Goal: Information Seeking & Learning: Learn about a topic

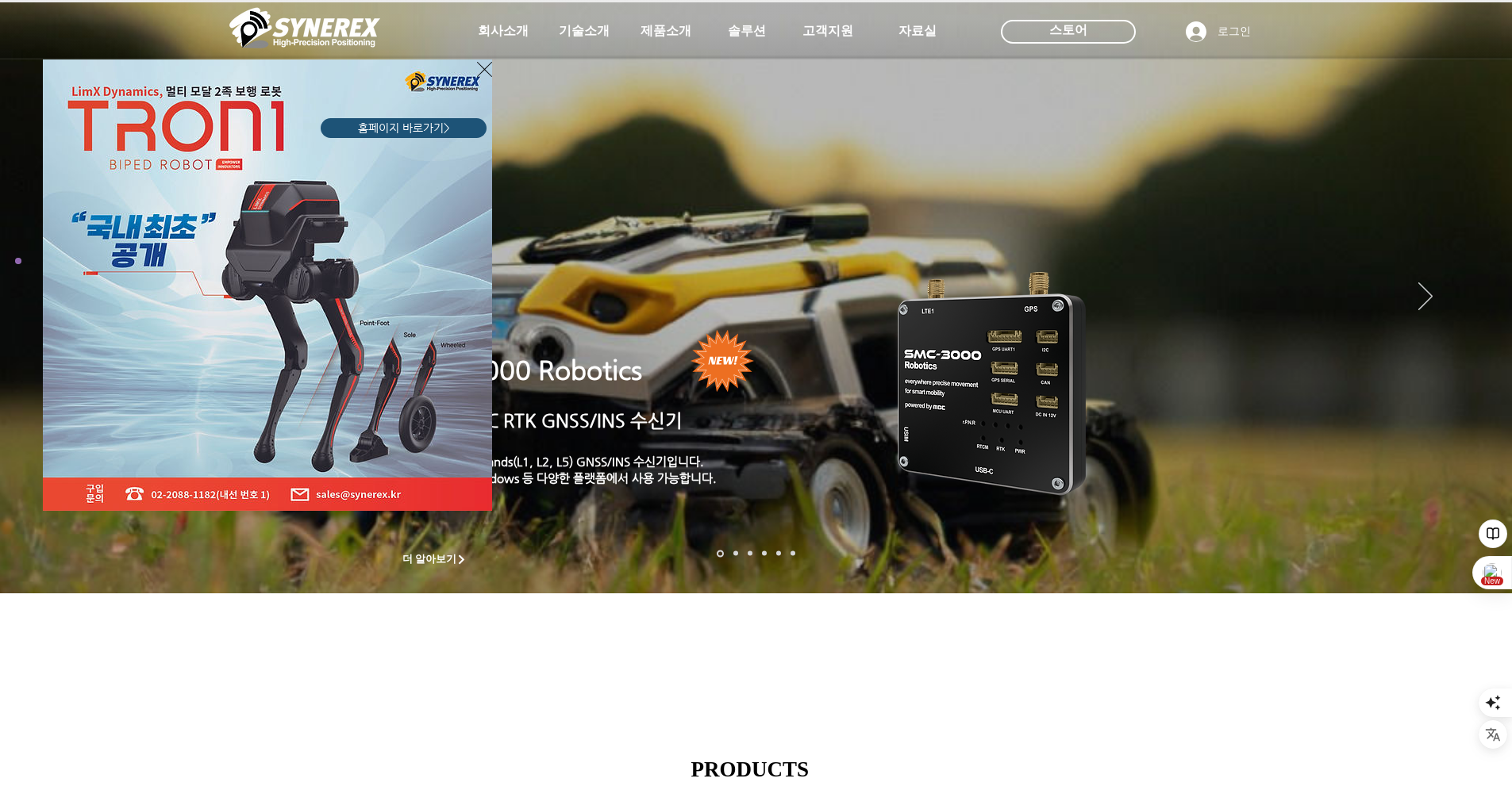
click at [503, 373] on div "LimX Dinamics" at bounding box center [756, 393] width 1512 height 786
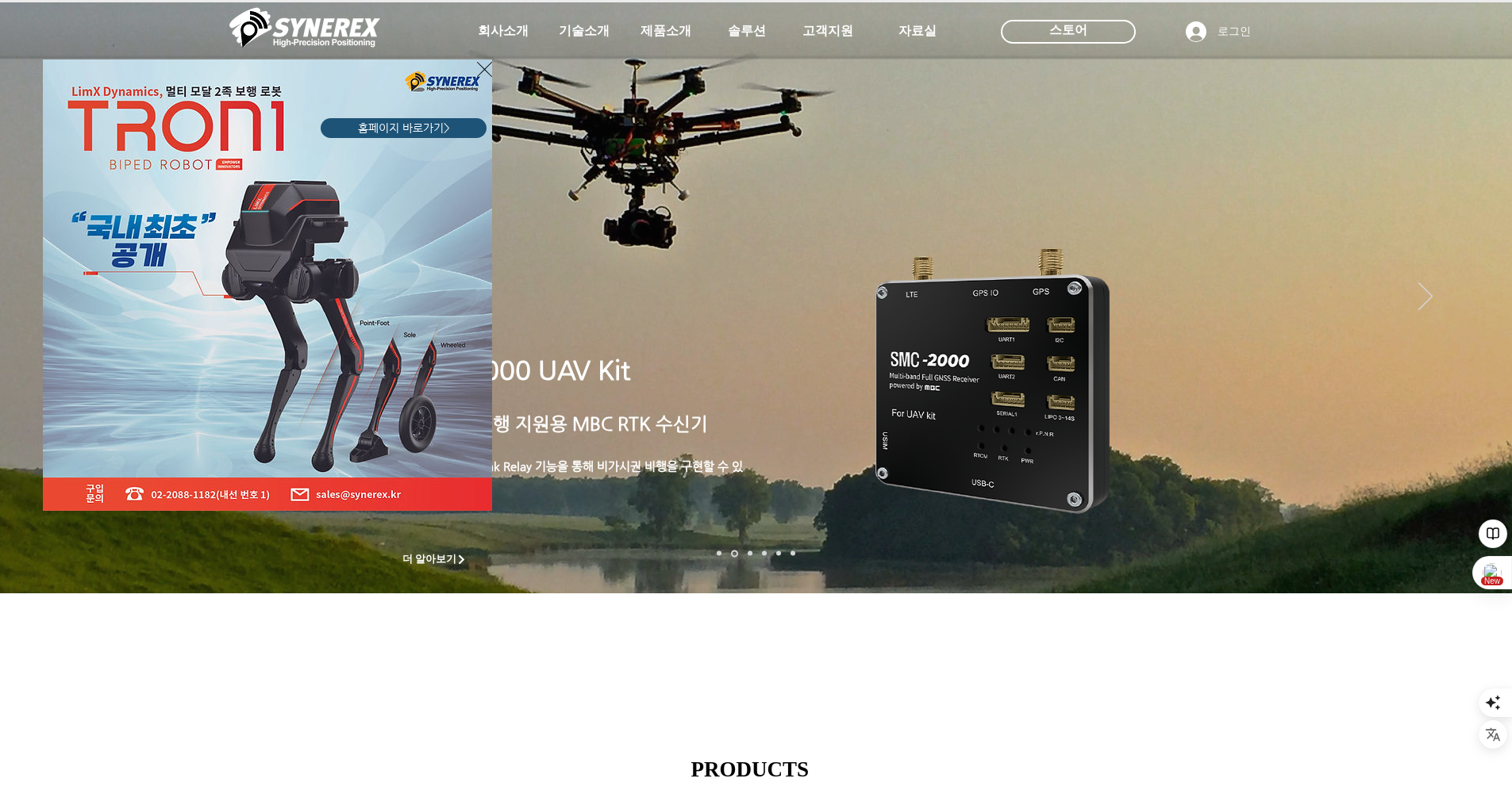
click at [481, 66] on icon "사이트로 돌아가기" at bounding box center [485, 70] width 15 height 15
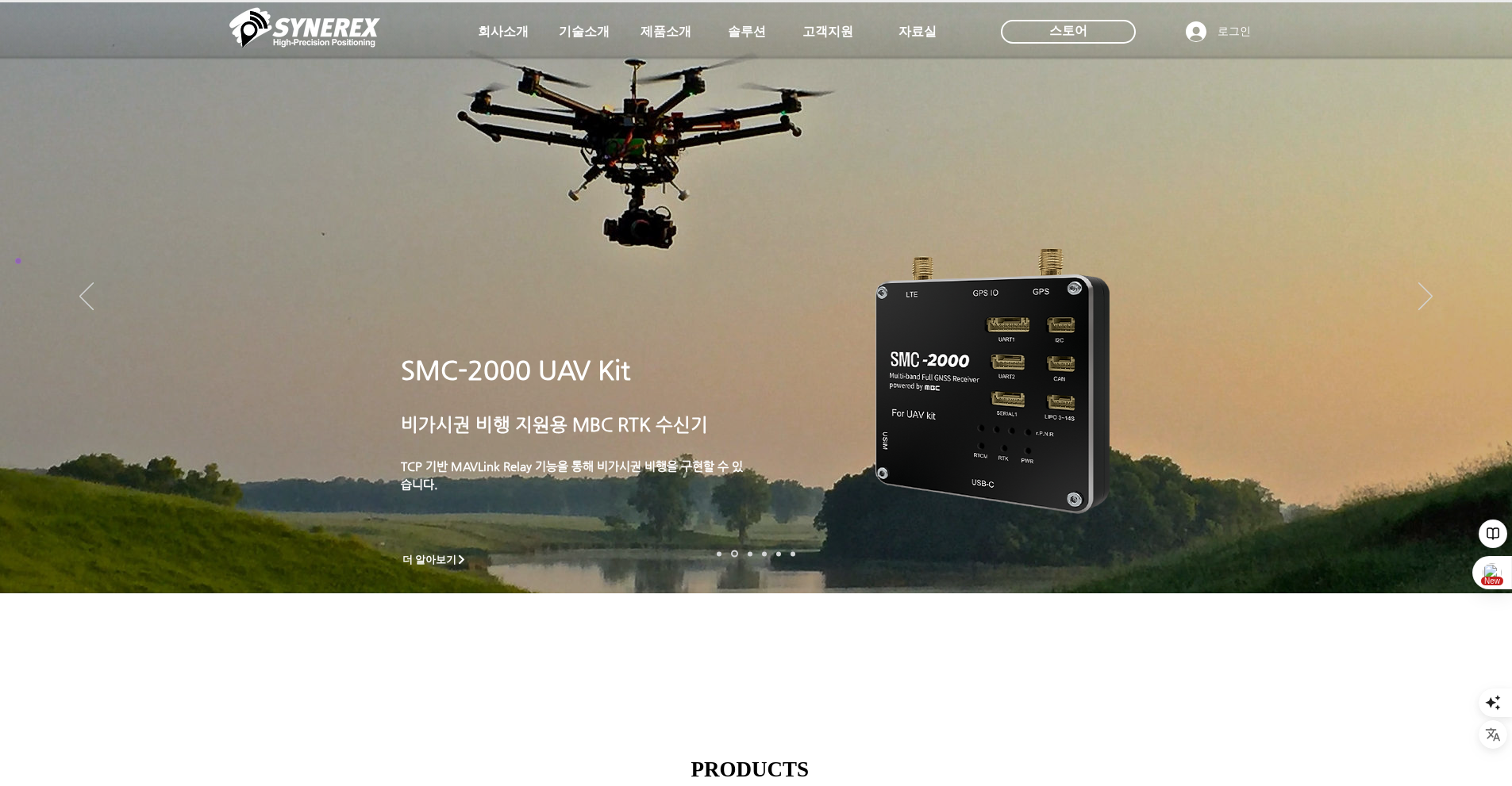
click at [577, 373] on span "SMC-2000 UAV Kit" at bounding box center [515, 370] width 229 height 30
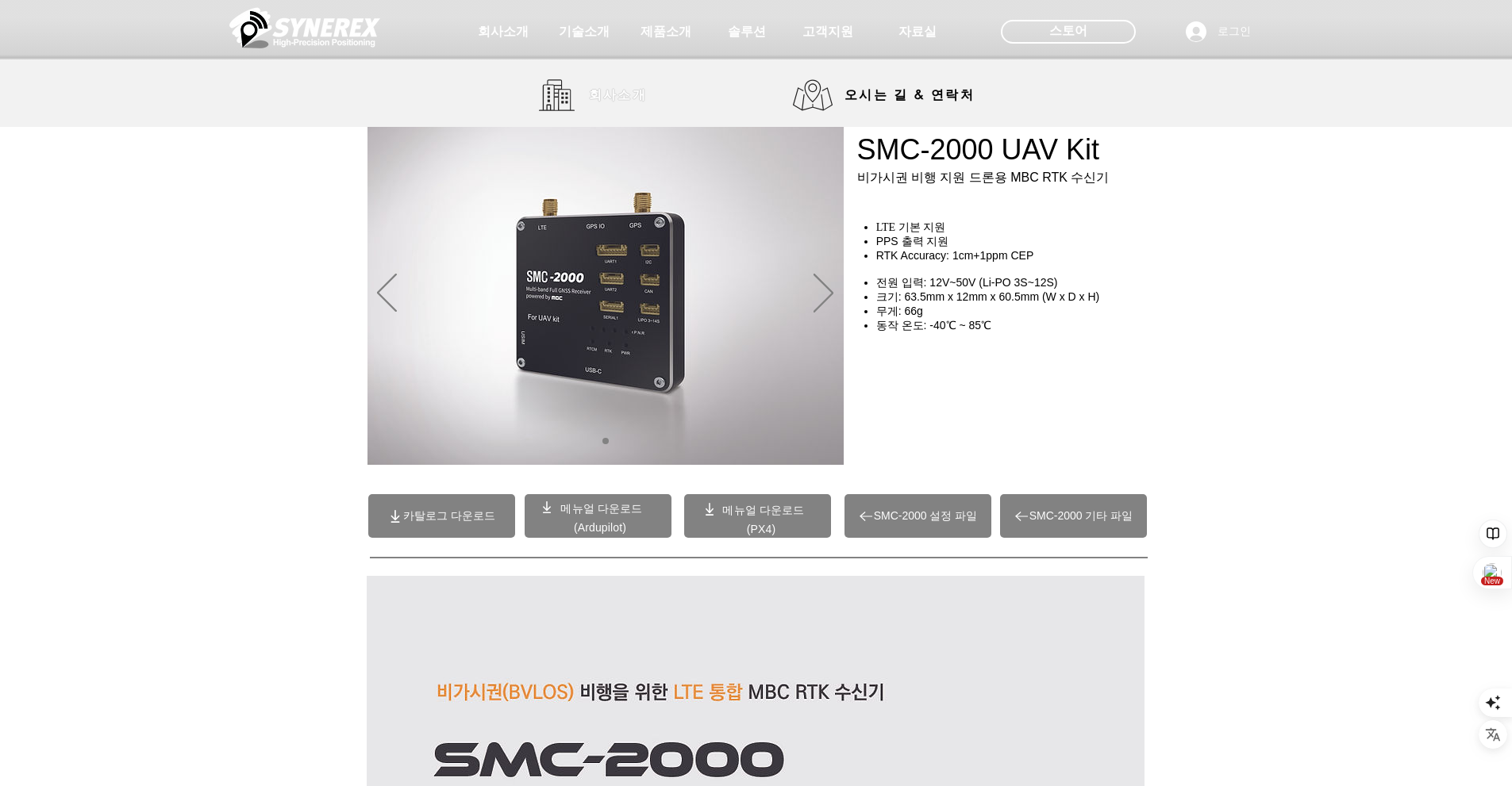
click at [569, 90] on link "회사소개" at bounding box center [599, 95] width 119 height 32
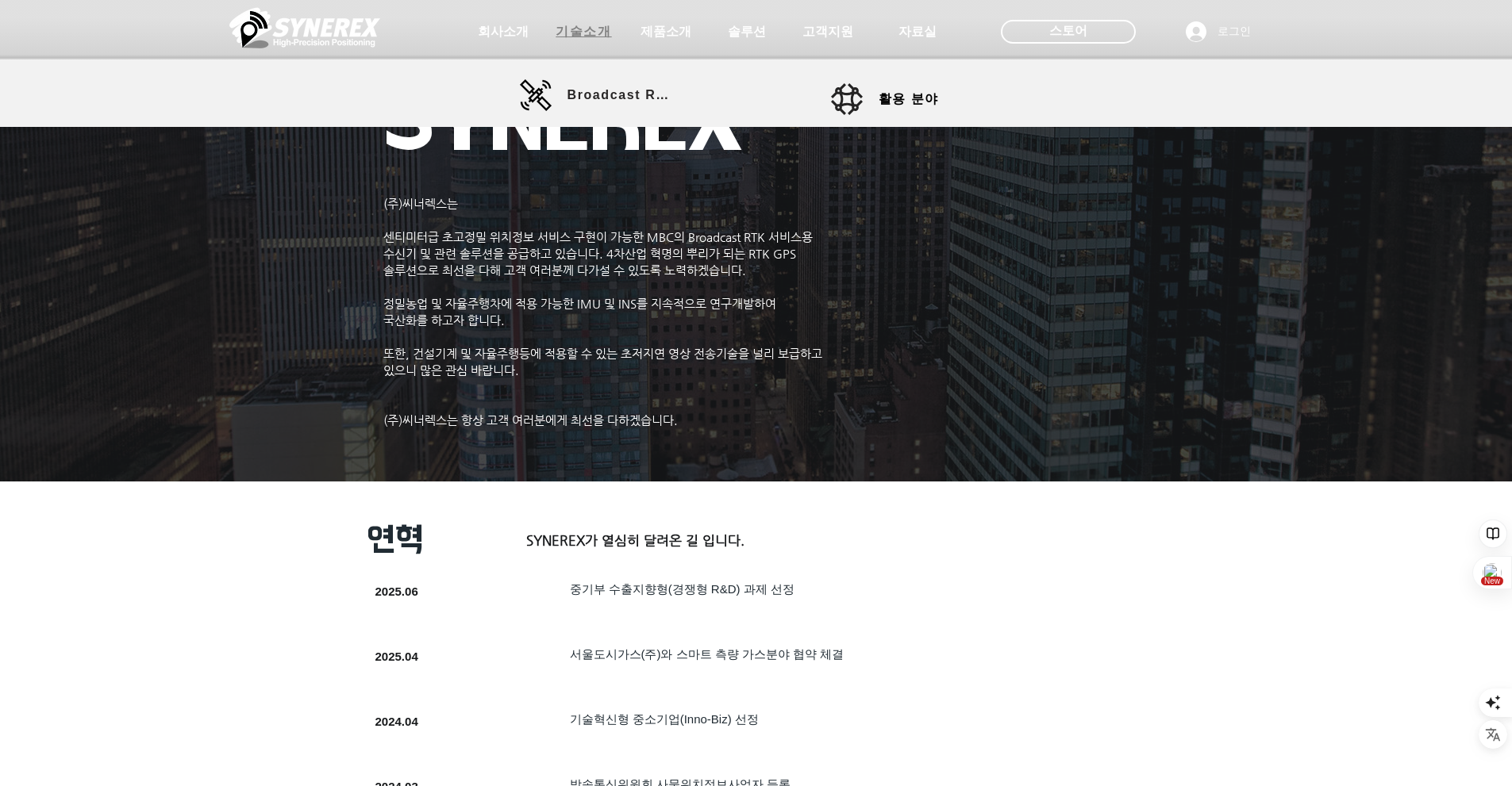
click at [581, 40] on span "기술소개" at bounding box center [583, 32] width 56 height 17
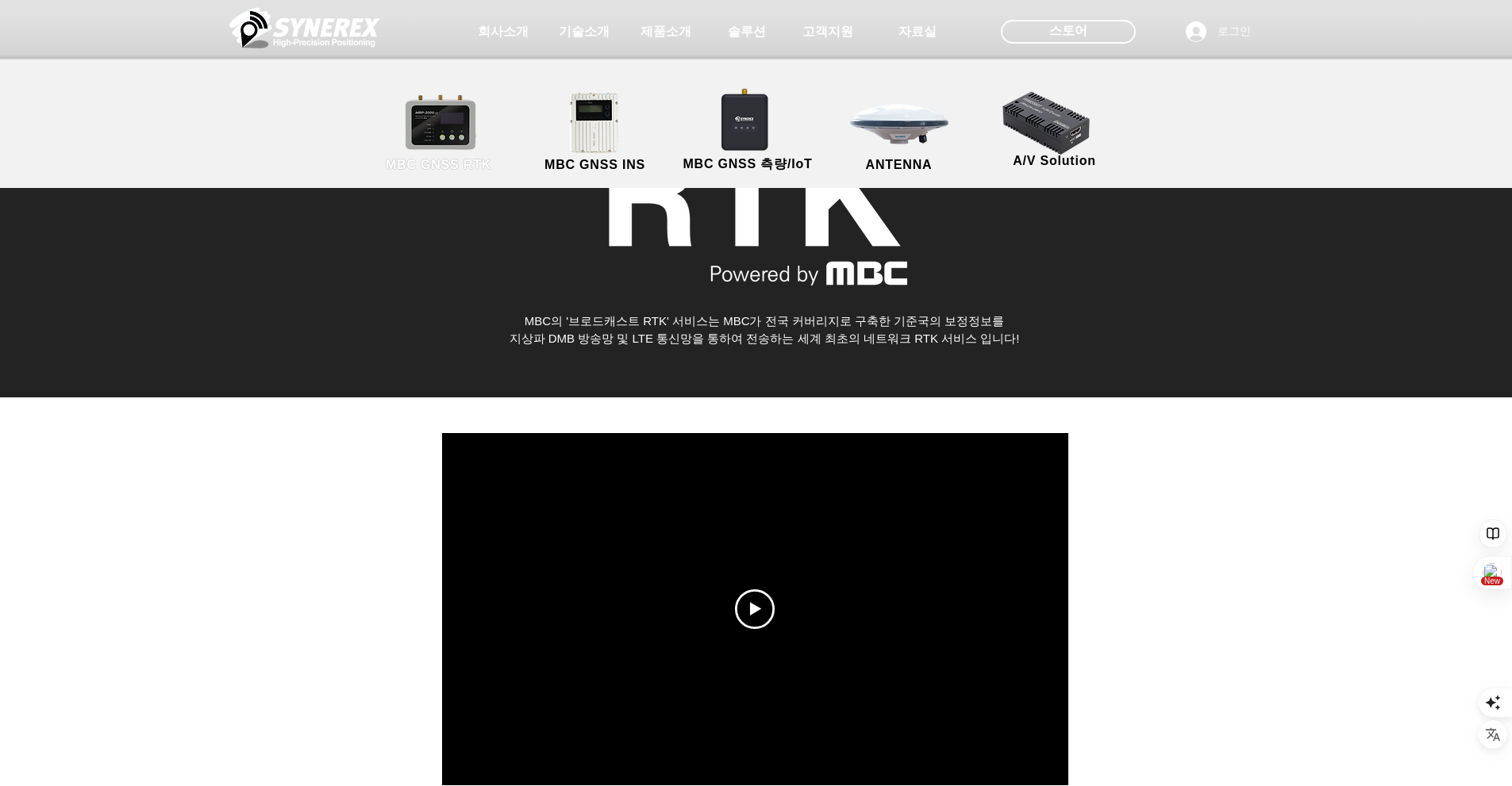
click at [454, 128] on link "MBC GNSS RTK" at bounding box center [439, 133] width 143 height 83
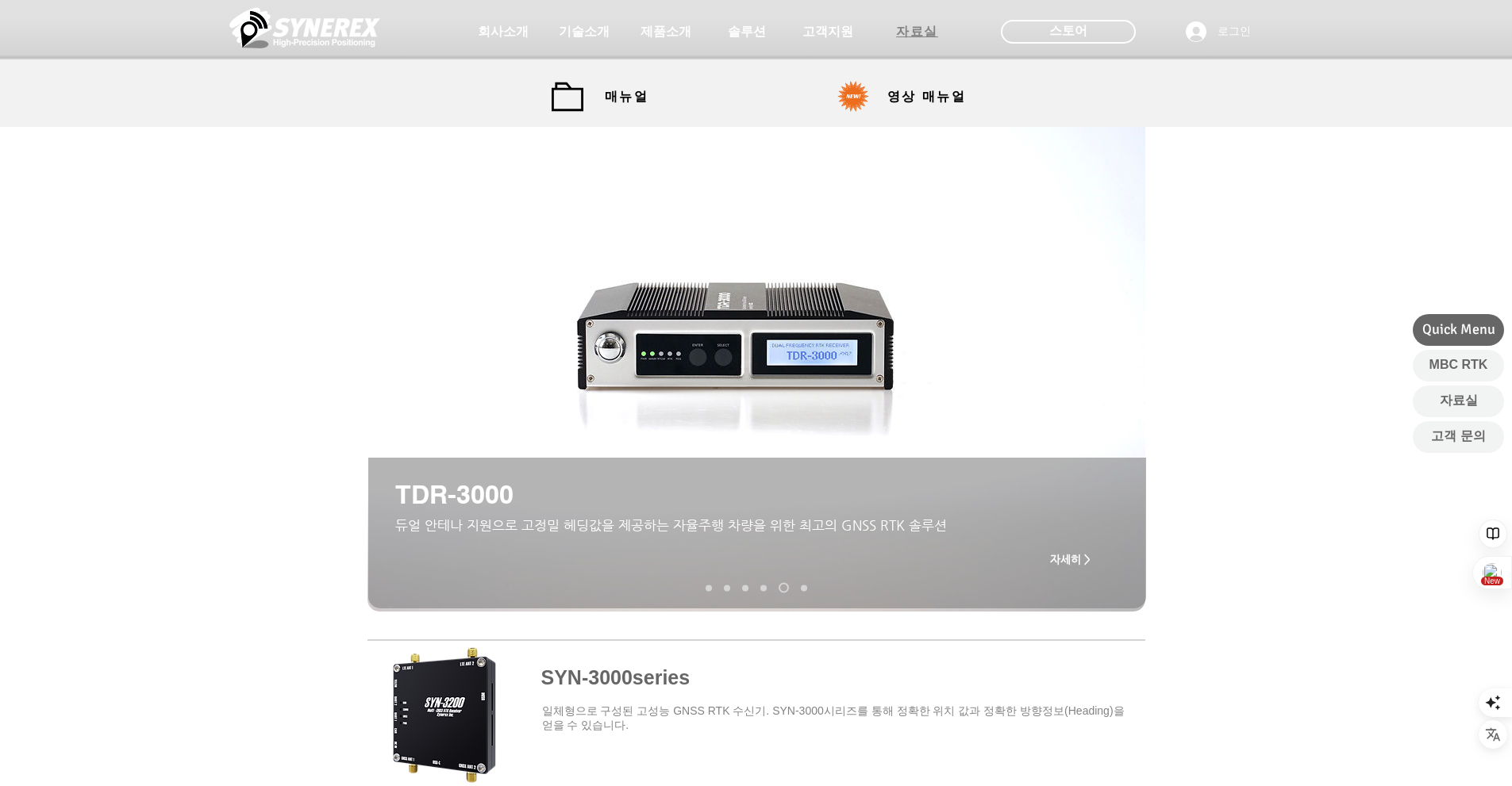
click at [926, 36] on span "자료실" at bounding box center [917, 32] width 42 height 17
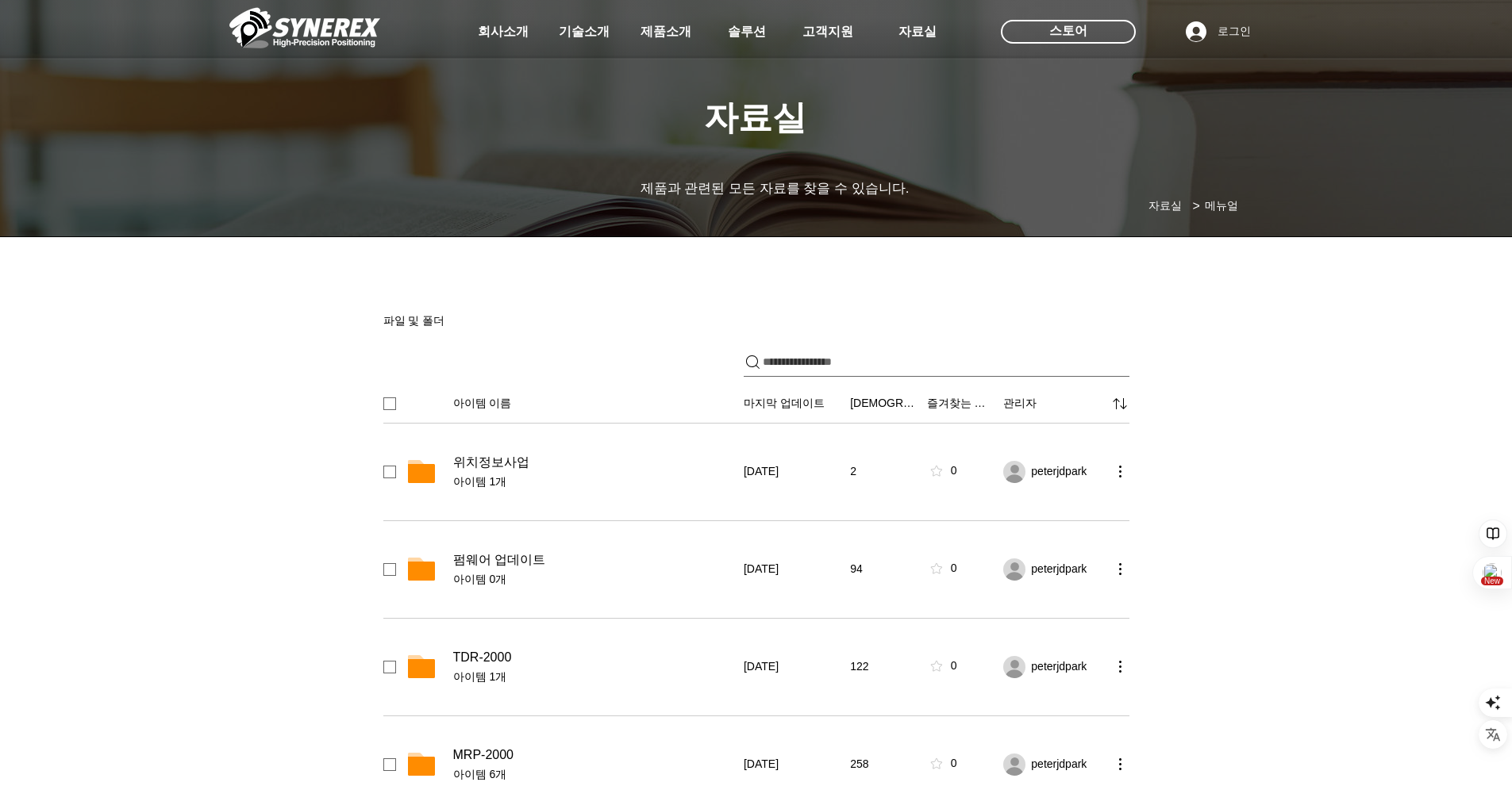
scroll to position [158, 0]
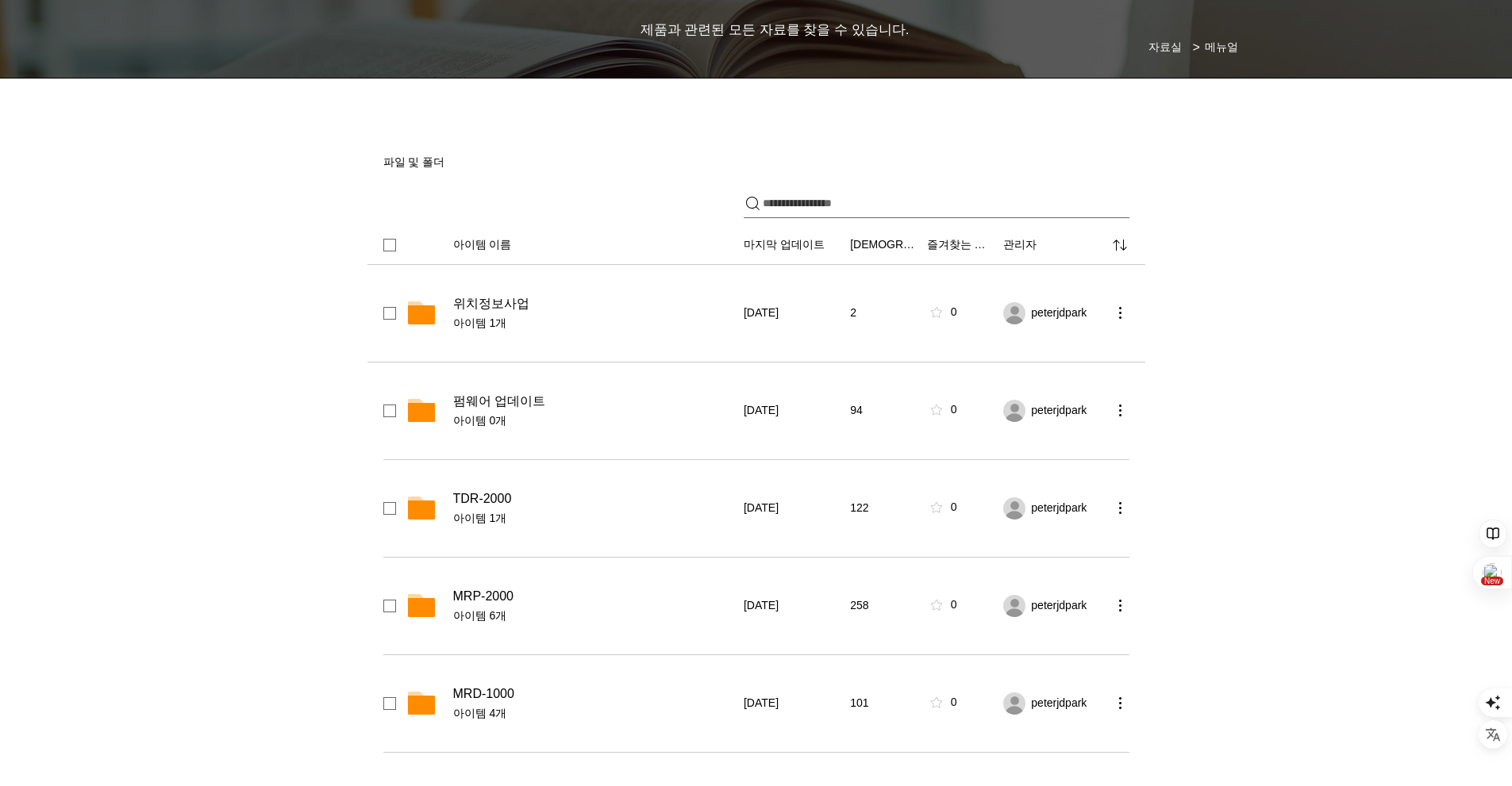
click at [481, 305] on span "위치정보사업" at bounding box center [491, 303] width 76 height 16
click at [478, 307] on div "top of page 메인 콘텐츠로 건너뛰기 초고정밀 위치정보 솔루션 Broadcast RTK #comp-kyq9tmhv svg [data-c…" at bounding box center [756, 557] width 1512 height 1431
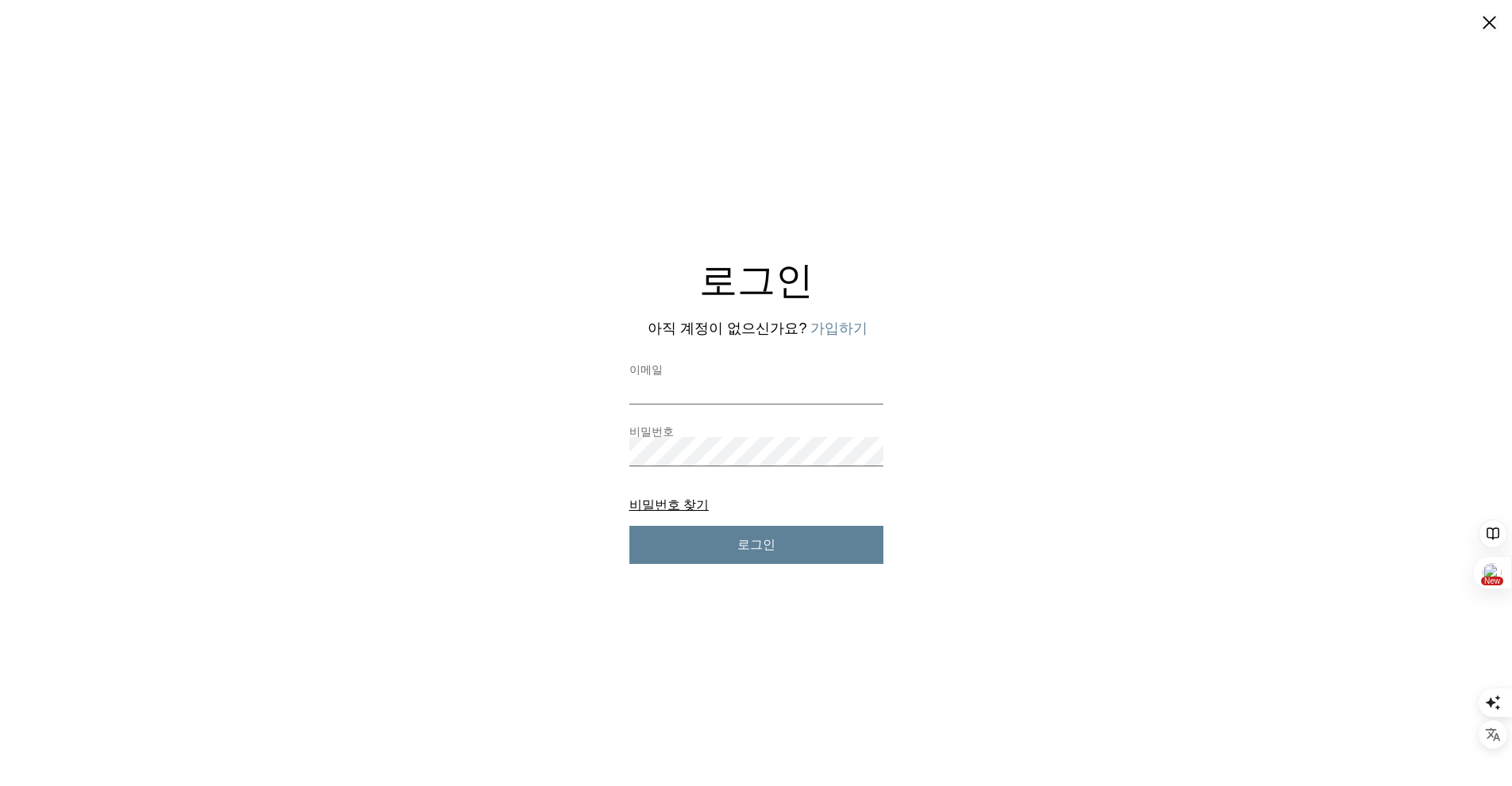
scroll to position [0, 0]
click at [478, 307] on div "로그인 아직 계정이 없으신가요? 가입하기 이메일 비밀번호 비밀번호 찾기 비밀번호 찾기 로그인" at bounding box center [756, 408] width 1512 height 310
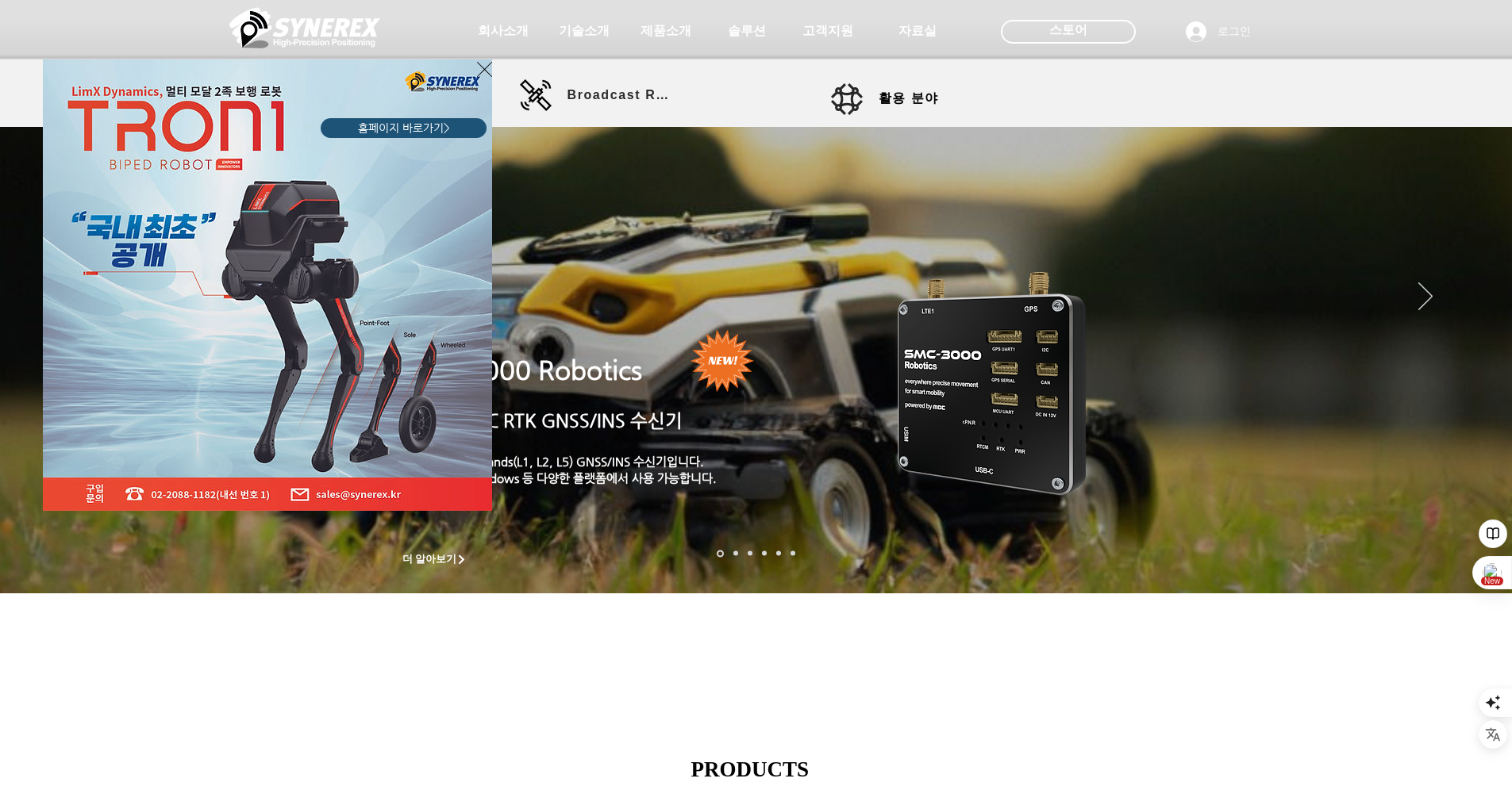
click at [487, 68] on icon "사이트로 돌아가기" at bounding box center [485, 69] width 15 height 20
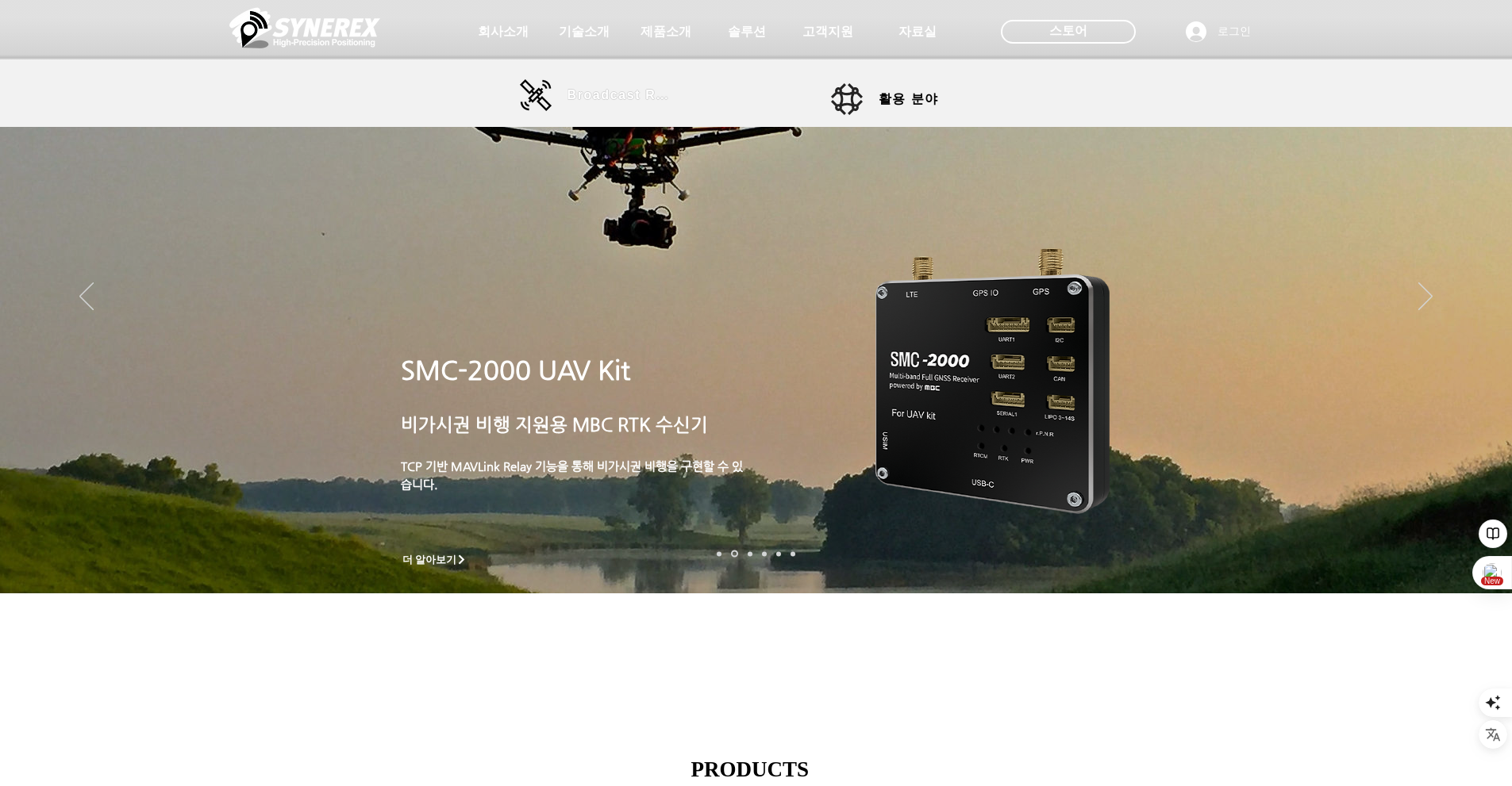
click at [586, 102] on span "Broadcast RTK" at bounding box center [621, 94] width 107 height 14
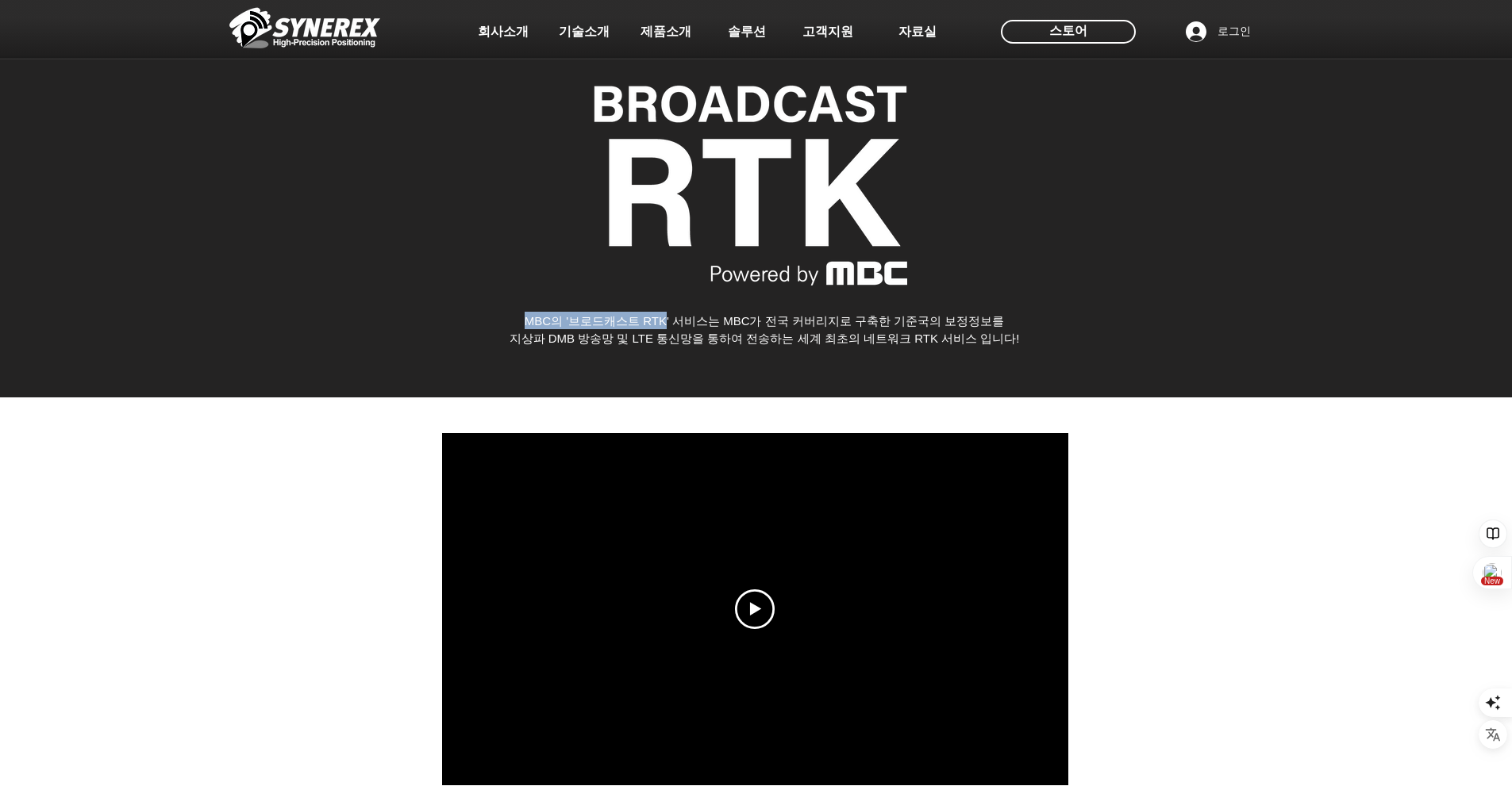
drag, startPoint x: 523, startPoint y: 318, endPoint x: 664, endPoint y: 316, distance: 141.0
click at [664, 316] on span "MBC의 '브로드캐스트 RTK' 서비스는 MBC가 전국 커버리지로 구축한 기준국의 보정정보를" at bounding box center [764, 320] width 480 height 13
copy span "MBC의 '브로드캐스트 RTK"
